Goal: Register for event/course

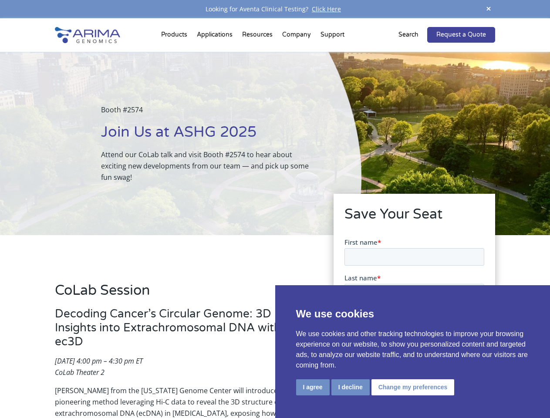
click at [275, 209] on div "Booth #2574 Join Us at ASHG 2025 Attend our CoLab talk and visit Booth #2574 to…" at bounding box center [180, 143] width 361 height 183
click at [312, 387] on button "I agree" at bounding box center [313, 387] width 34 height 16
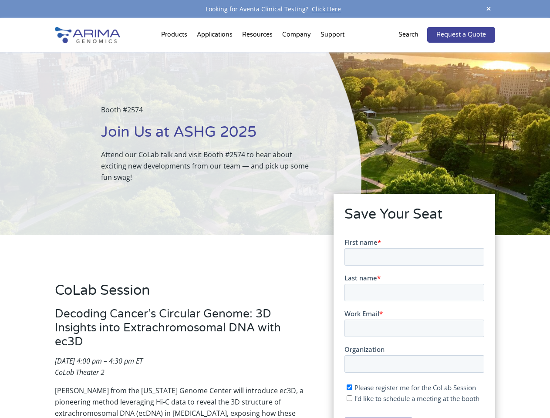
click at [349, 398] on input "I'd like to schedule a meeting at the booth" at bounding box center [349, 398] width 6 height 6
click at [411, 398] on span "I'd like to schedule a meeting at the booth" at bounding box center [416, 397] width 125 height 9
click at [352, 398] on input "I'd like to schedule a meeting at the booth" at bounding box center [349, 398] width 6 height 6
checkbox input "false"
click at [488, 9] on span at bounding box center [488, 9] width 13 height 12
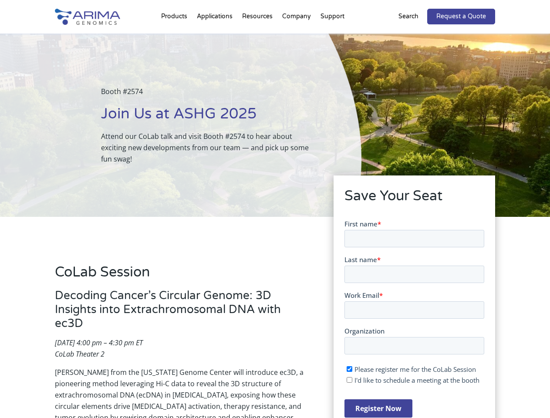
click at [175, 37] on div "Booth #2574 Join Us at ASHG 2025 Attend our CoLab talk and visit Booth #2574 to…" at bounding box center [180, 125] width 361 height 183
click at [258, 37] on div "Booth #2574 Join Us at ASHG 2025 Attend our CoLab talk and visit Booth #2574 to…" at bounding box center [180, 125] width 361 height 183
click at [297, 37] on div "Booth #2574 Join Us at ASHG 2025 Attend our CoLab talk and visit Booth #2574 to…" at bounding box center [180, 125] width 361 height 183
click at [332, 37] on div "Booth #2574 Join Us at ASHG 2025 Attend our CoLab talk and visit Booth #2574 to…" at bounding box center [180, 125] width 361 height 183
